Goal: Task Accomplishment & Management: Manage account settings

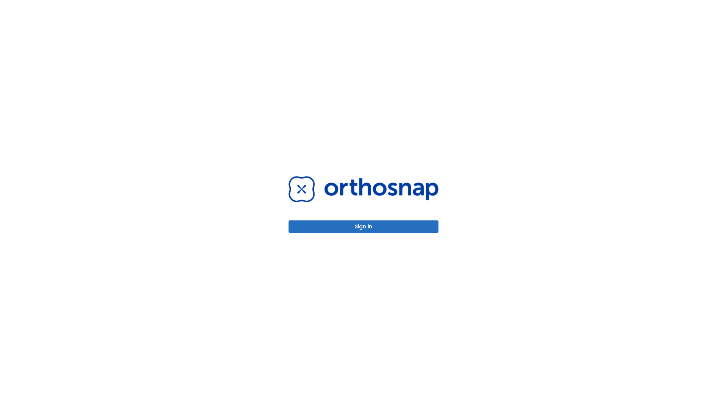
click at [363, 226] on button "Sign in" at bounding box center [363, 226] width 150 height 12
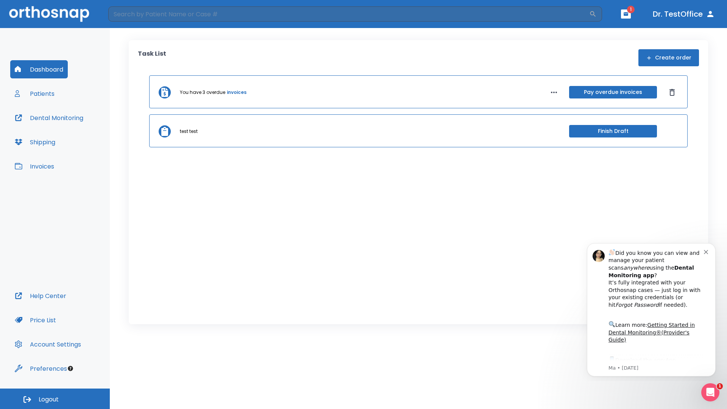
click at [55, 399] on span "Logout" at bounding box center [49, 399] width 20 height 8
